Goal: Task Accomplishment & Management: Use online tool/utility

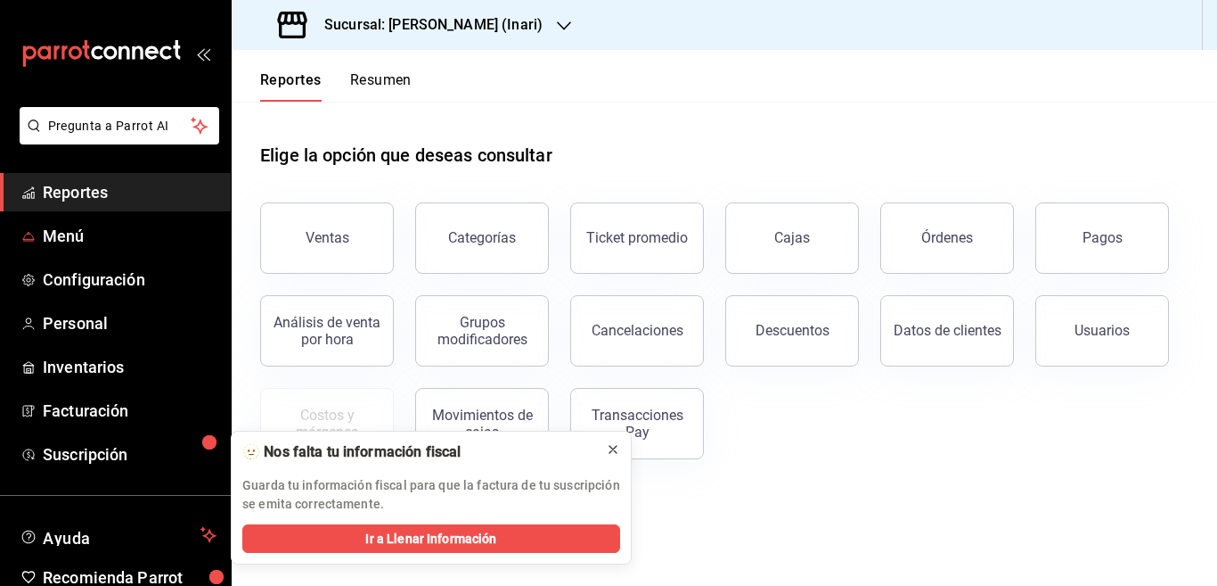
drag, startPoint x: 70, startPoint y: 232, endPoint x: 614, endPoint y: 447, distance: 584.8
click at [70, 230] on span "Menú" at bounding box center [130, 236] width 174 height 24
click at [614, 447] on icon at bounding box center [613, 449] width 14 height 14
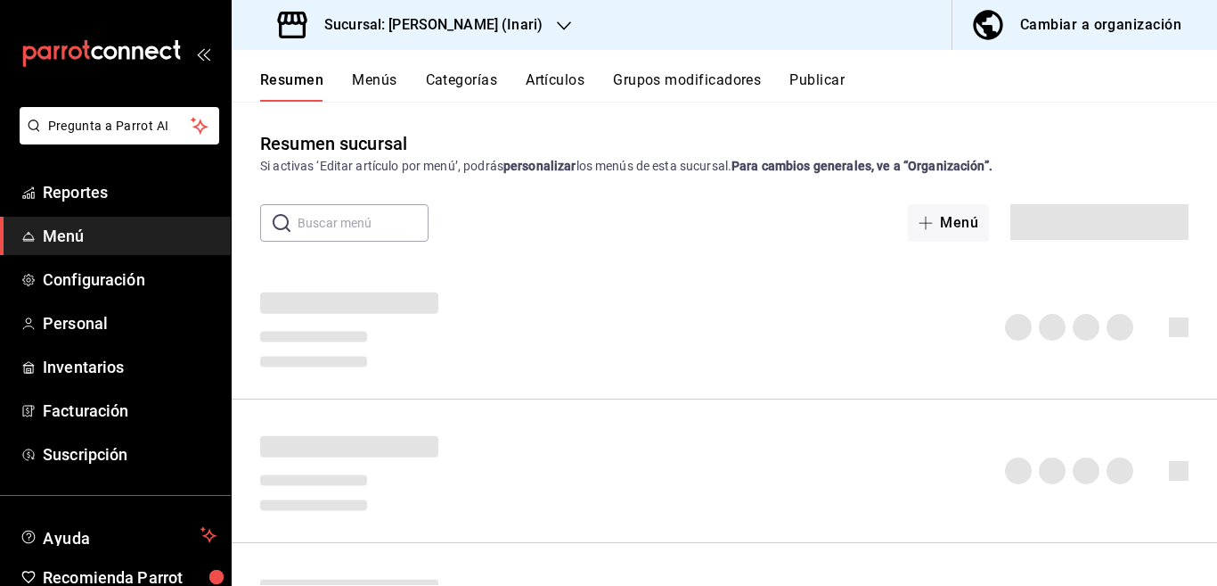
click at [555, 82] on button "Artículos" at bounding box center [555, 86] width 59 height 30
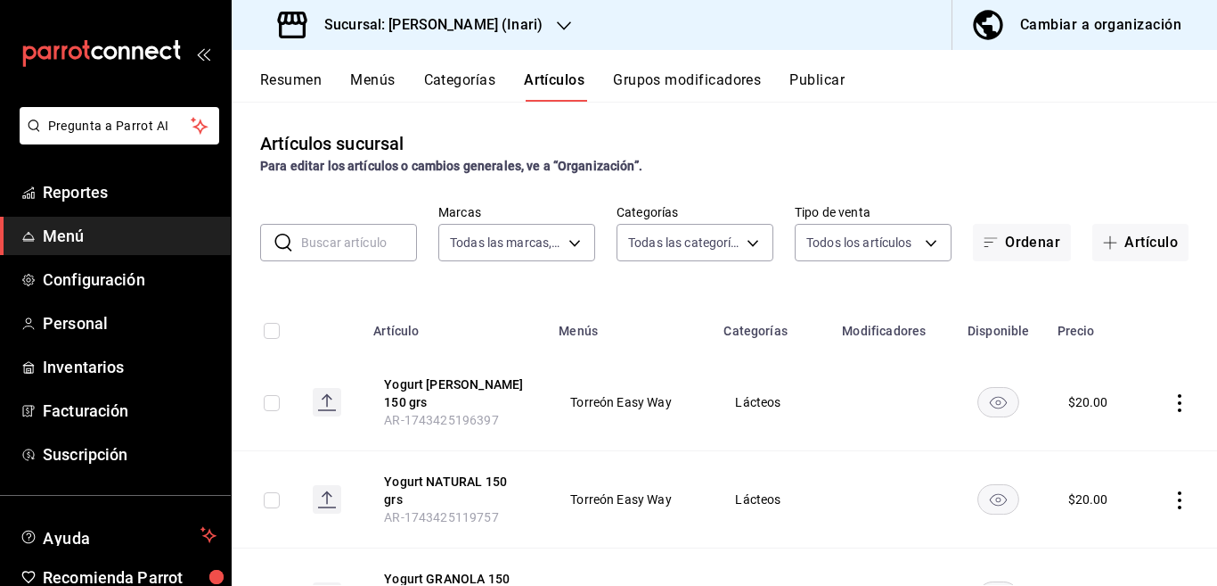
type input "56fbb0f3-006a-4ed7-a5c0-48b255614585"
type input "102b5909-c77c-44b9-88fa-d5f04eeee308,2d1ec5e3-3438-4ab9-a38d-5748d8cfb472,201f2…"
click at [1130, 242] on button "Artículo" at bounding box center [1141, 242] width 96 height 37
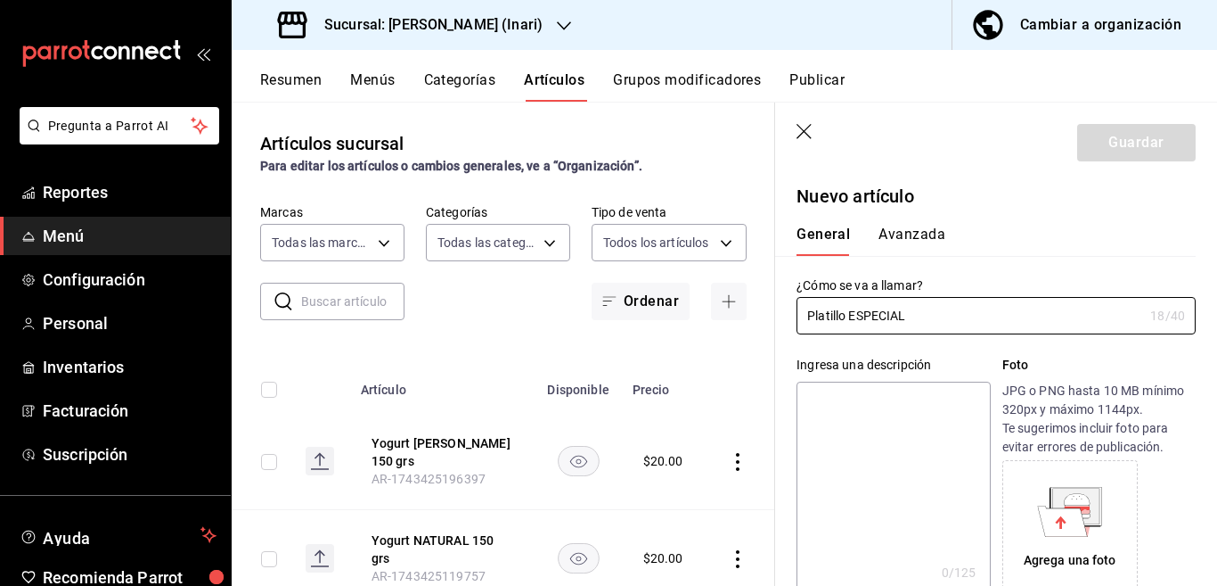
type input "Platillo ESPECIAL"
click at [870, 407] on textarea at bounding box center [893, 488] width 193 height 214
paste textarea "Platillo ESPECIAL"
type textarea "Platillo ESPECIAL"
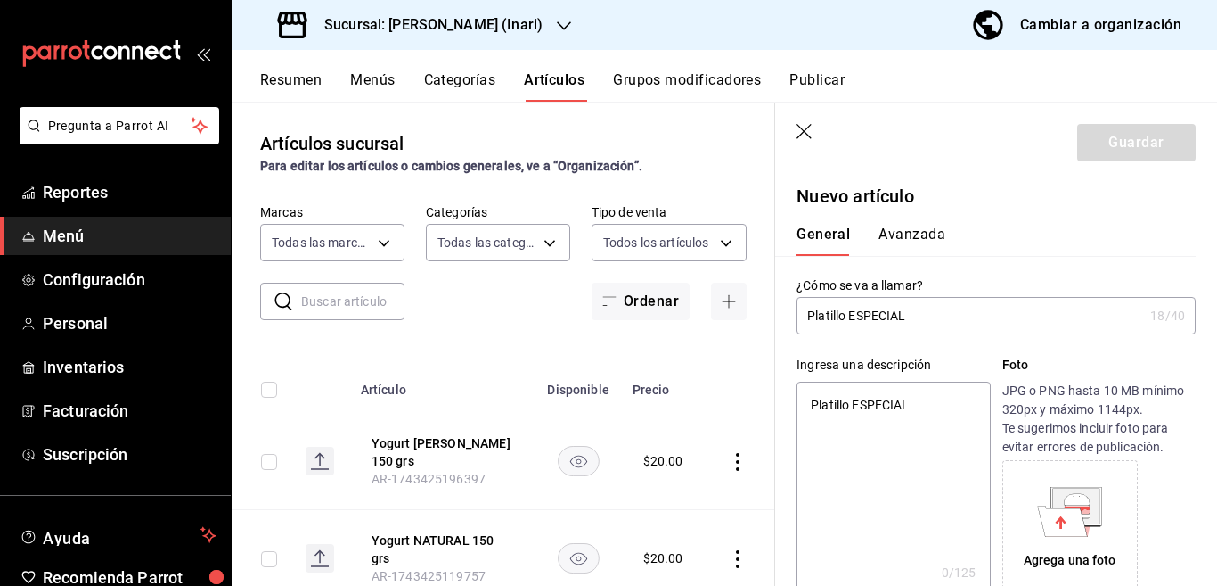
type textarea "x"
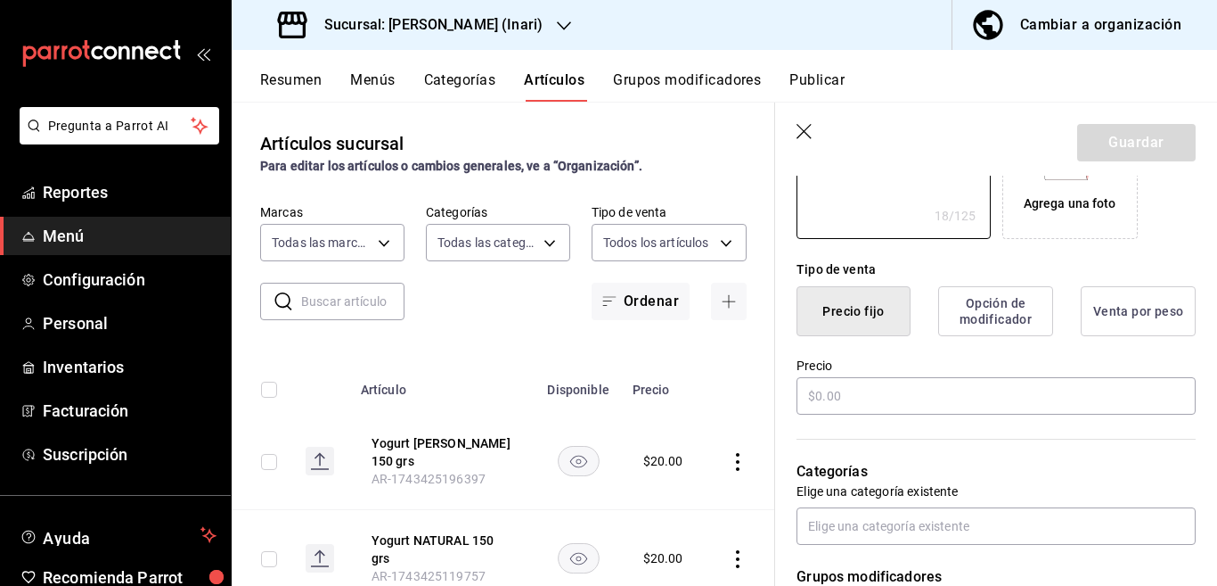
scroll to position [362, 0]
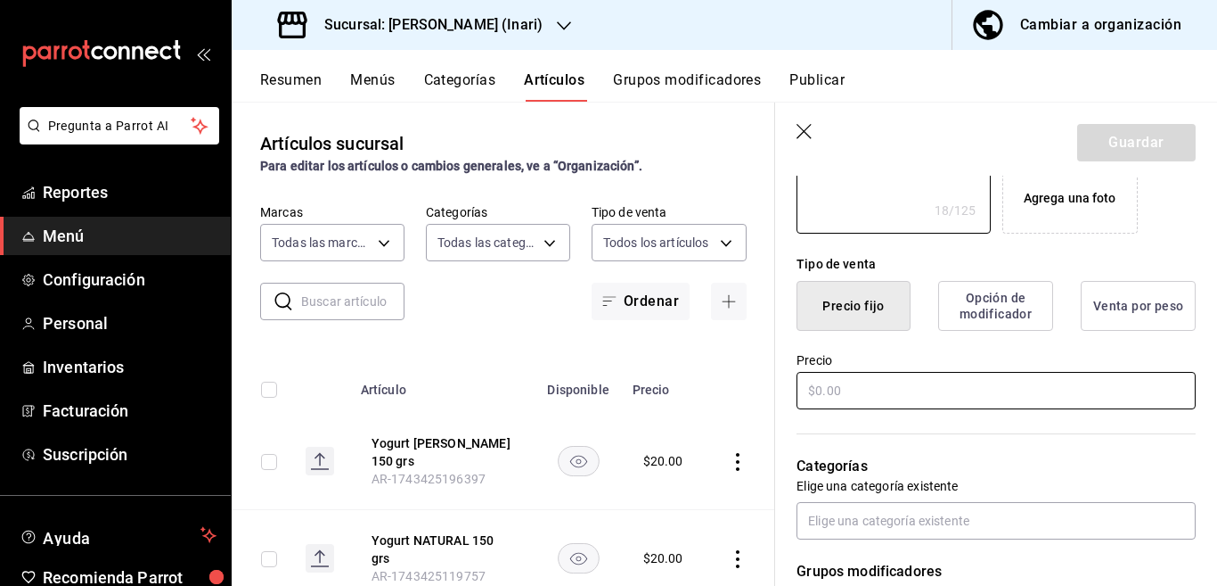
type textarea "Platillo ESPECIAL"
click at [866, 395] on input "text" at bounding box center [996, 390] width 399 height 37
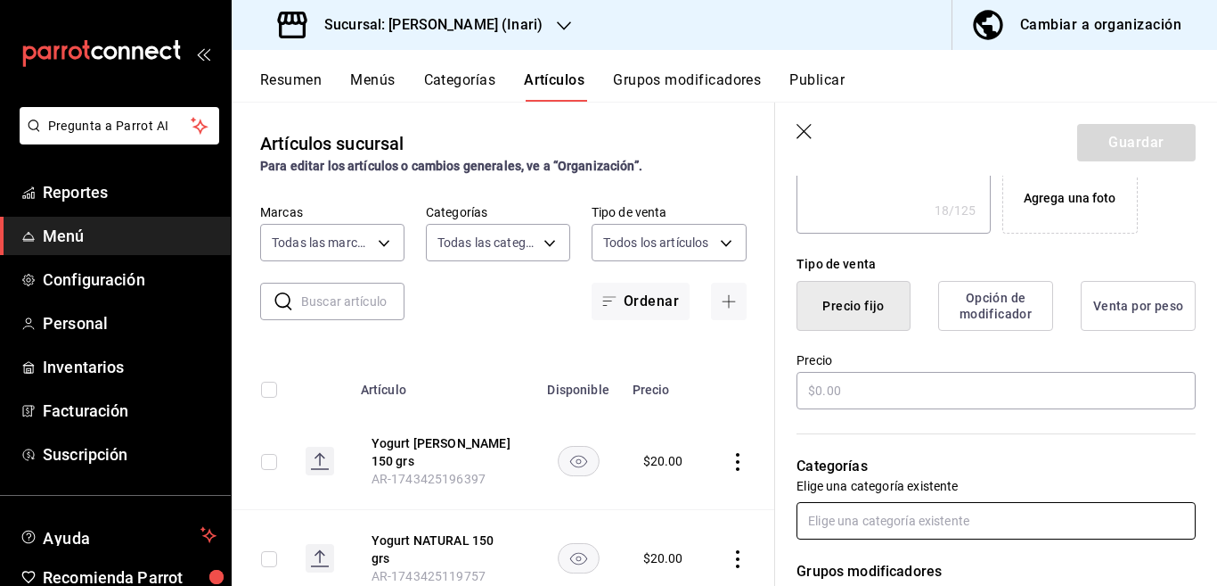
click at [890, 520] on input "text" at bounding box center [996, 520] width 399 height 37
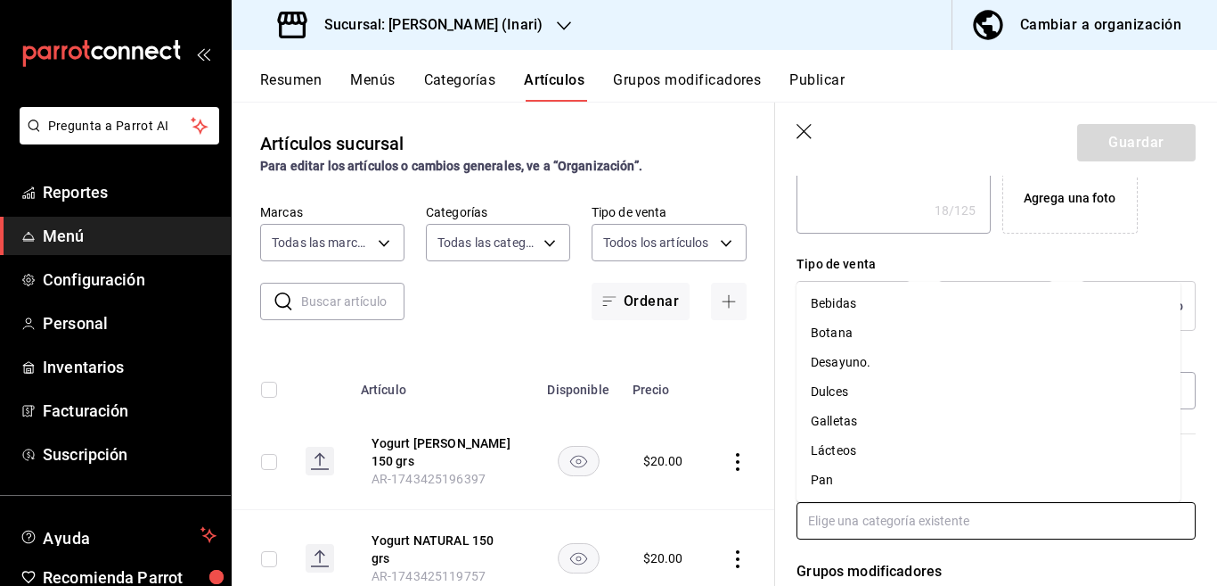
click at [848, 365] on li "Desayuno." at bounding box center [989, 362] width 384 height 29
type textarea "x"
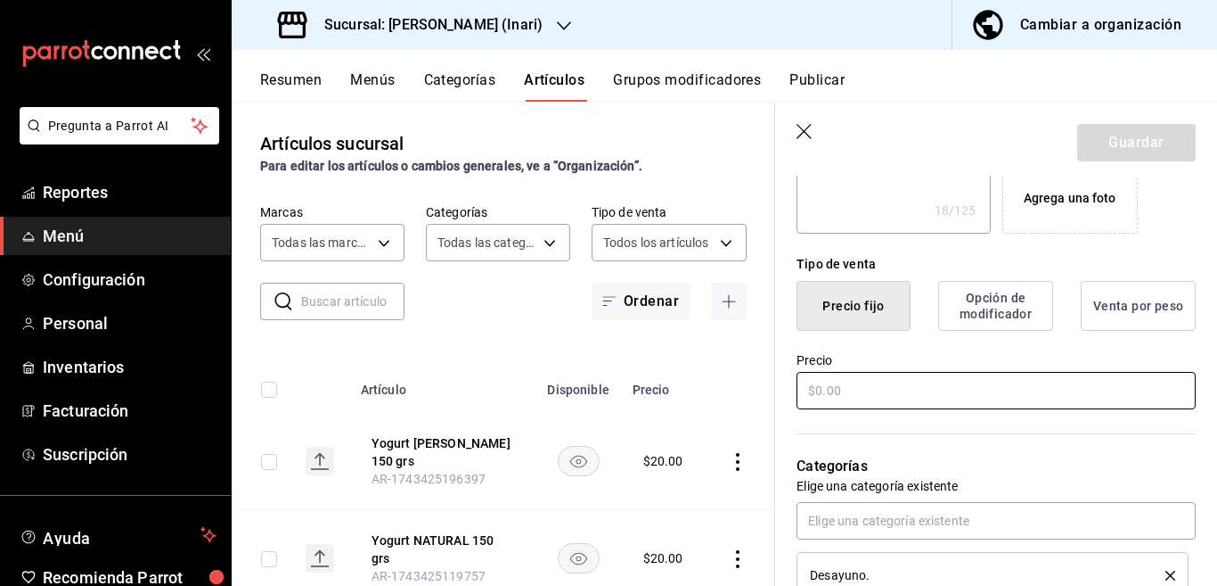
click at [858, 389] on input "text" at bounding box center [996, 390] width 399 height 37
type input "$50.00"
type textarea "x"
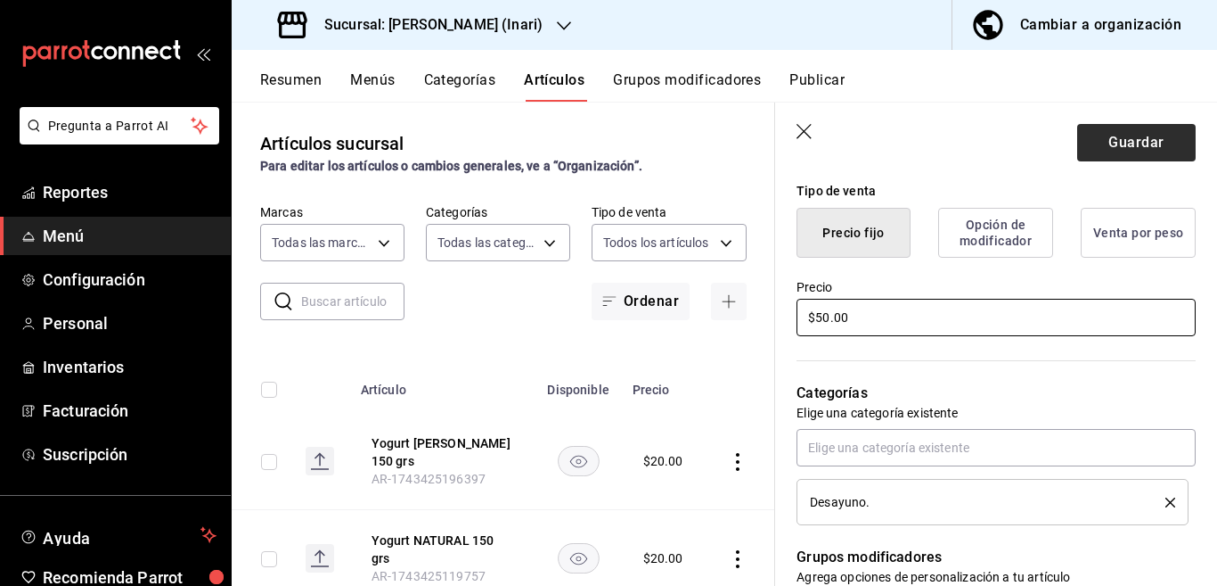
type input "$50.00"
click at [1119, 137] on button "Guardar" at bounding box center [1136, 142] width 119 height 37
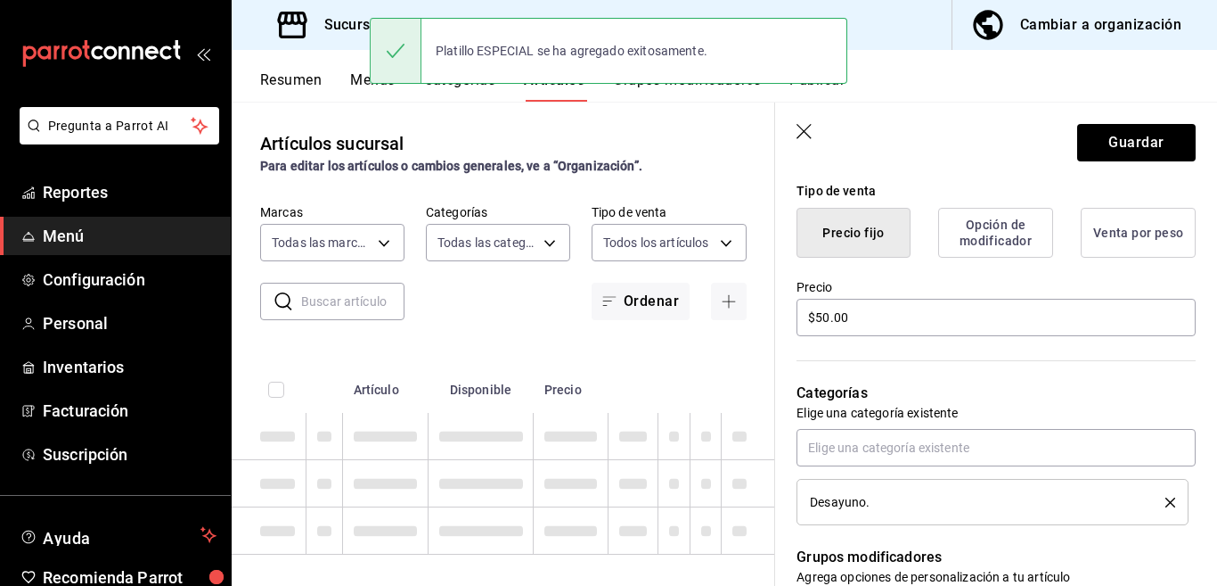
type textarea "x"
